Goal: Check status: Check status

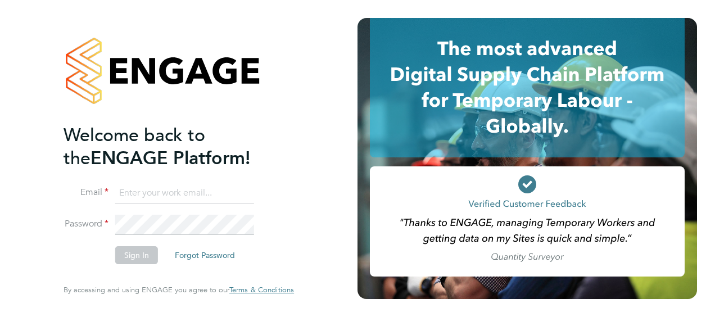
type input "[PERSON_NAME][EMAIL_ADDRESS][PERSON_NAME][DOMAIN_NAME]"
click at [135, 256] on button "Sign In" at bounding box center [136, 255] width 43 height 18
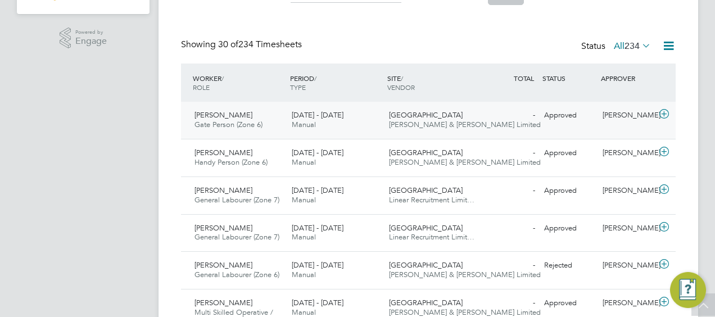
click at [225, 123] on span "Gate Person (Zone 6)" at bounding box center [228, 125] width 68 height 10
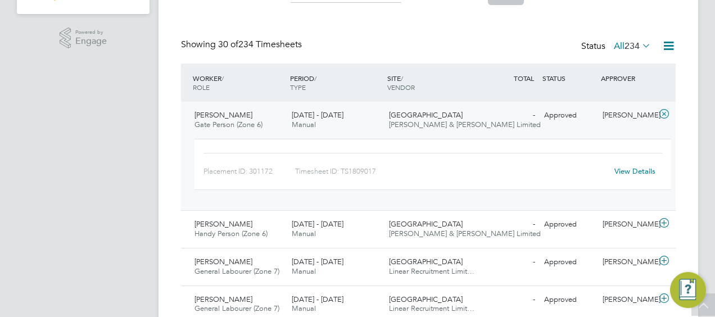
click at [629, 169] on link "View Details" at bounding box center [634, 171] width 41 height 10
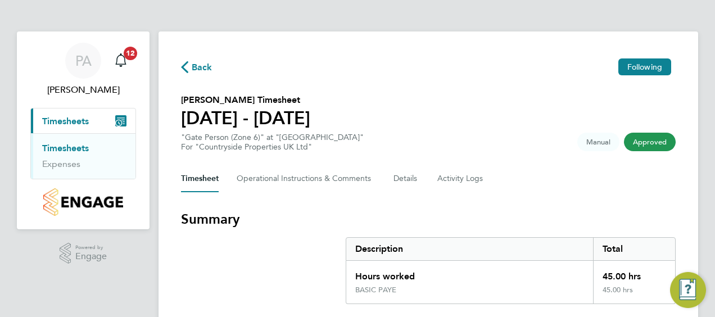
click at [184, 66] on icon "button" at bounding box center [184, 67] width 7 height 12
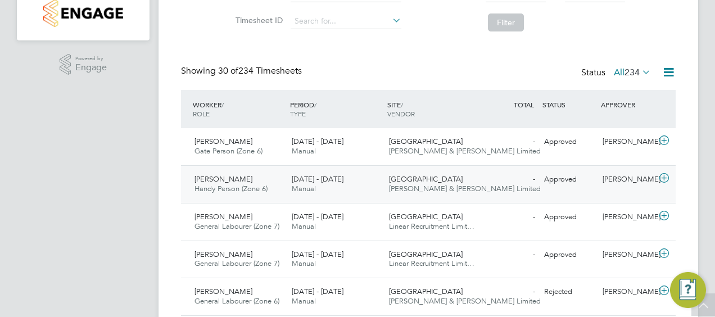
click at [226, 174] on span "[PERSON_NAME]" at bounding box center [223, 179] width 58 height 10
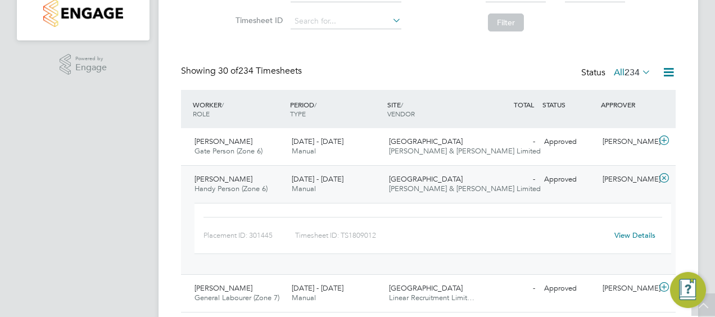
click at [635, 235] on link "View Details" at bounding box center [634, 235] width 41 height 10
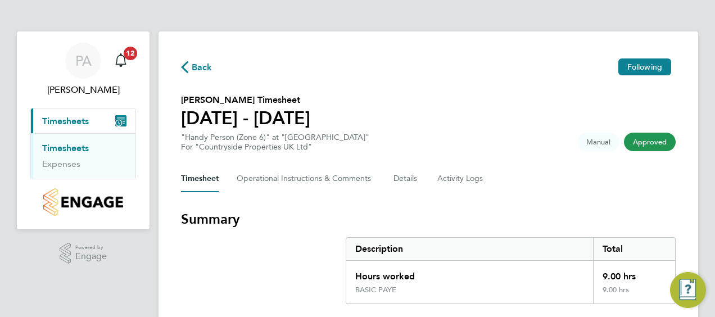
click at [186, 65] on icon "button" at bounding box center [184, 67] width 7 height 12
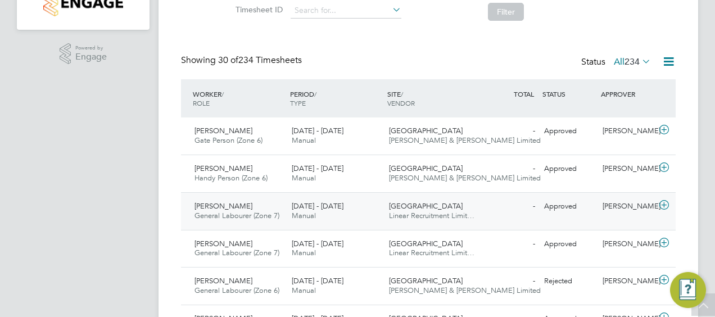
click at [630, 210] on div "[PERSON_NAME]" at bounding box center [627, 206] width 58 height 19
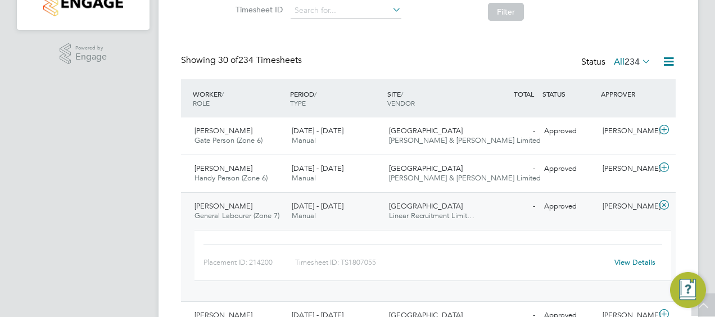
click at [635, 260] on link "View Details" at bounding box center [634, 262] width 41 height 10
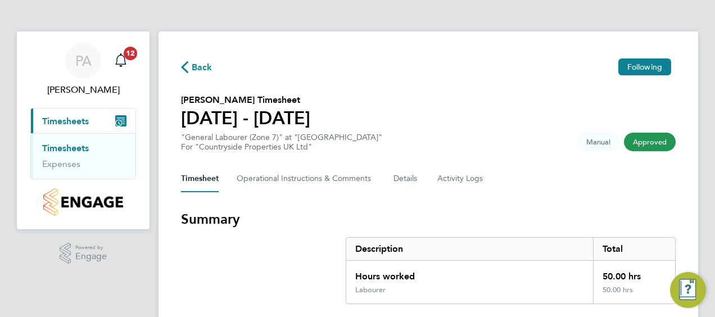
click at [188, 62] on span "Back" at bounding box center [196, 66] width 31 height 11
